Goal: Task Accomplishment & Management: Manage account settings

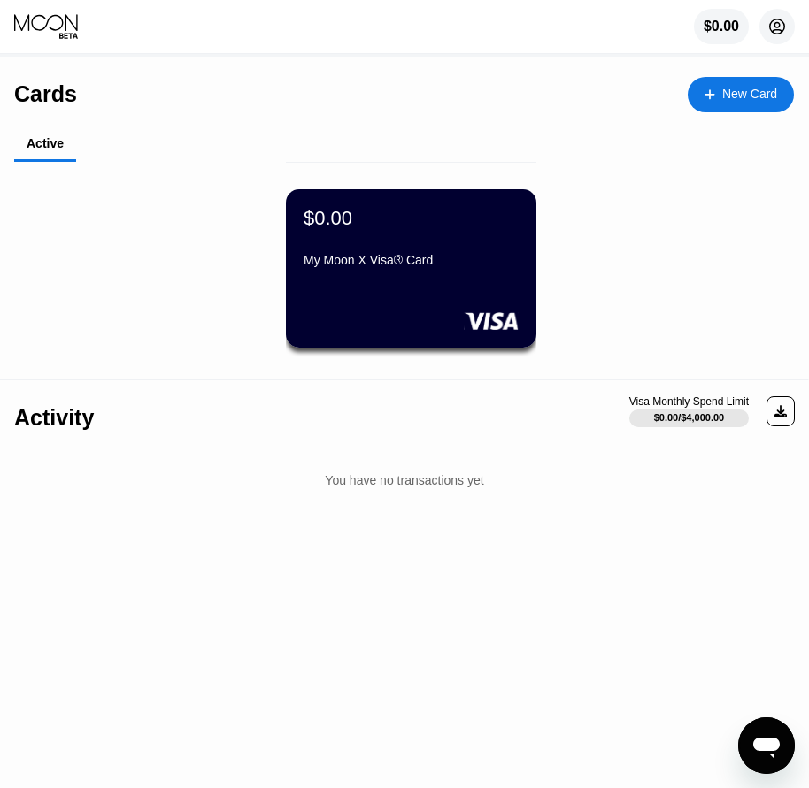
click at [773, 32] on icon at bounding box center [778, 27] width 10 height 10
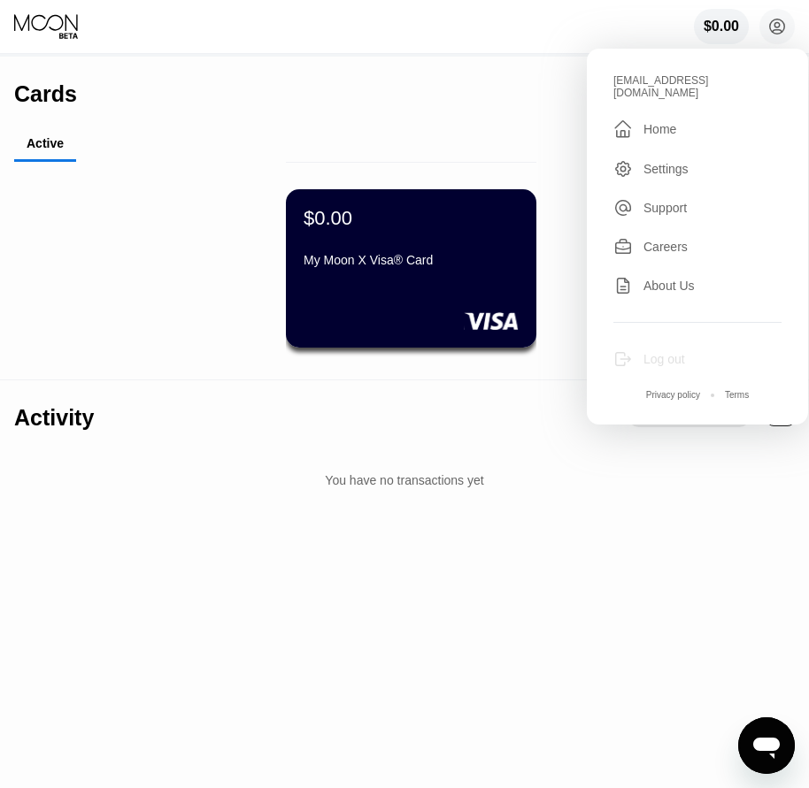
click at [673, 352] on div "Log out" at bounding box center [664, 359] width 42 height 14
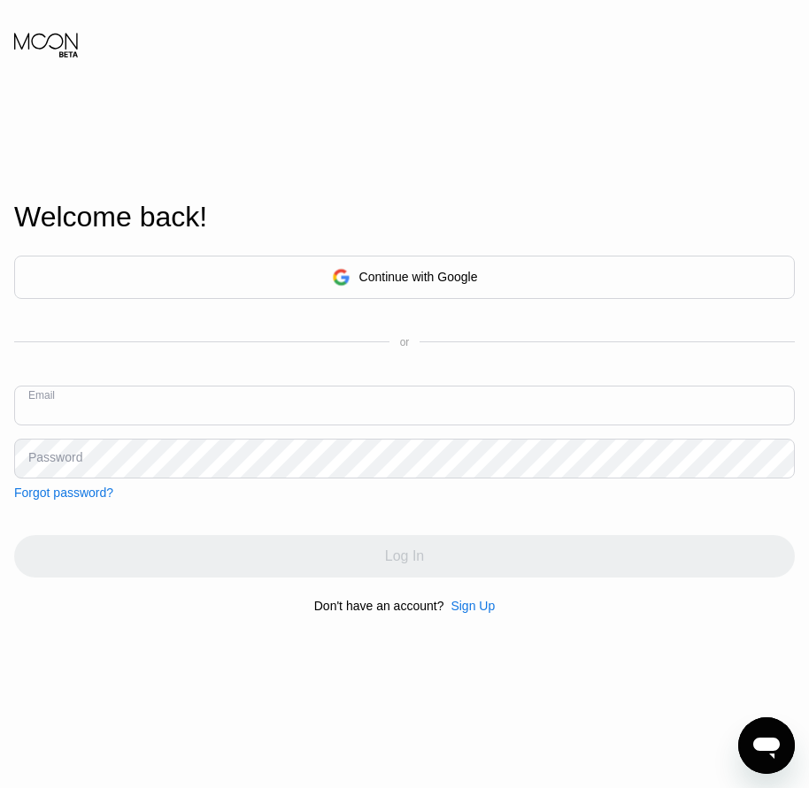
paste input "[EMAIL_ADDRESS][DOMAIN_NAME]"
type input "[EMAIL_ADDRESS][DOMAIN_NAME]"
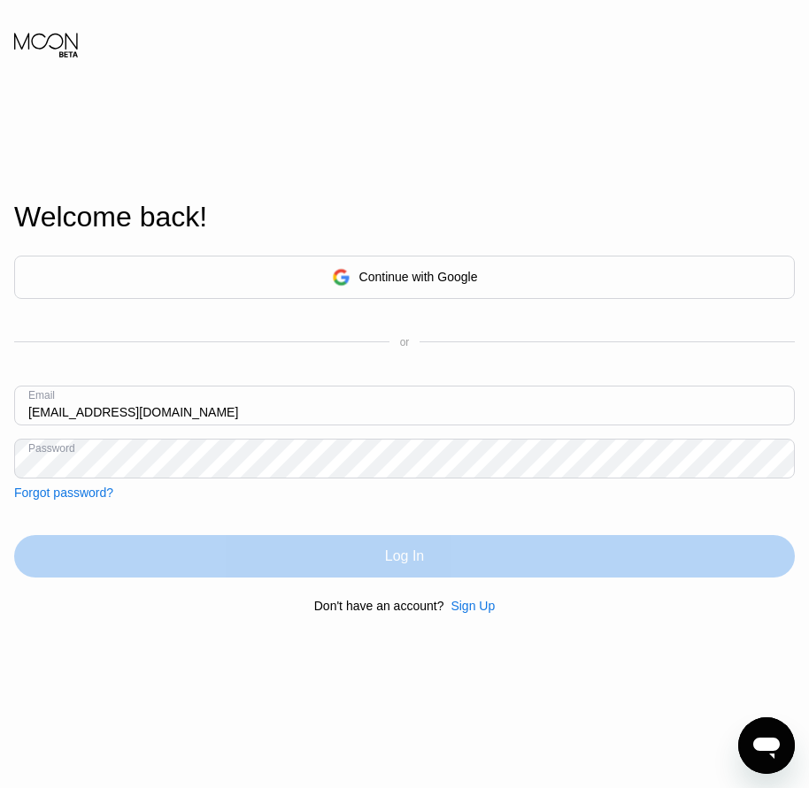
click at [417, 565] on div "Log In" at bounding box center [404, 557] width 39 height 18
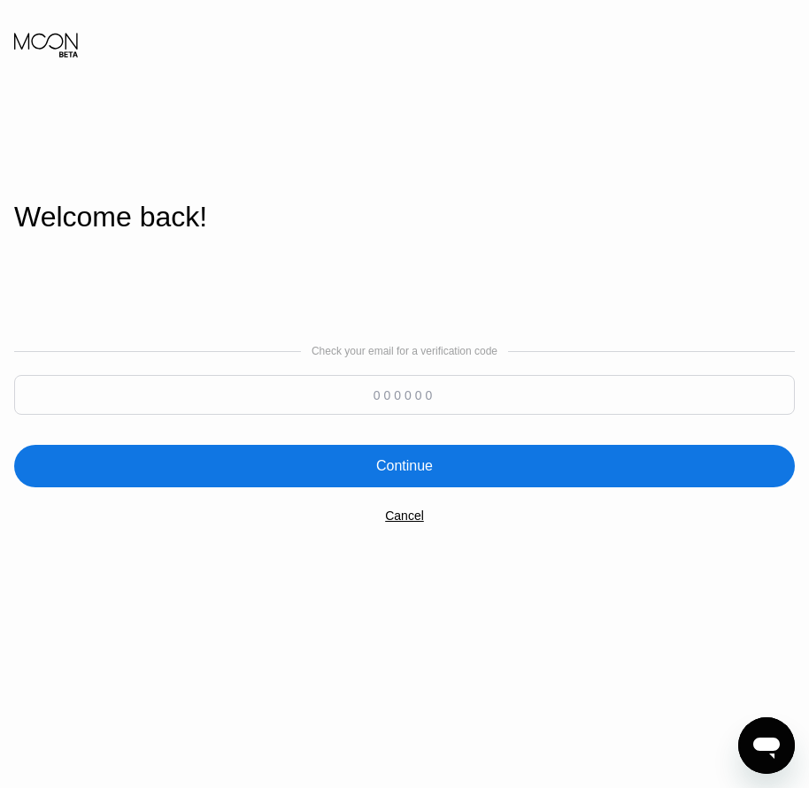
paste input "659499"
type input "659499"
click at [406, 459] on div "Continue" at bounding box center [404, 467] width 57 height 18
